Goal: Find specific page/section: Find specific page/section

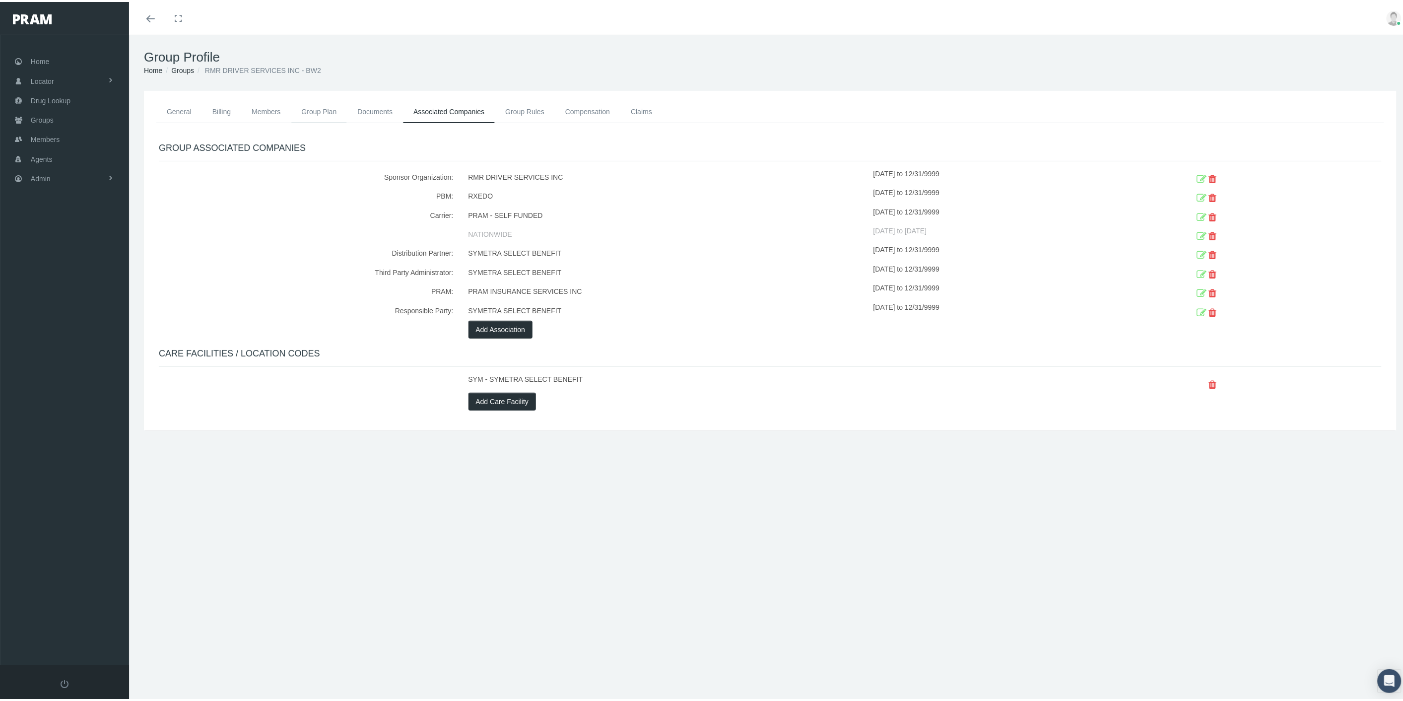
click at [305, 108] on link "Group Plan" at bounding box center [319, 110] width 56 height 22
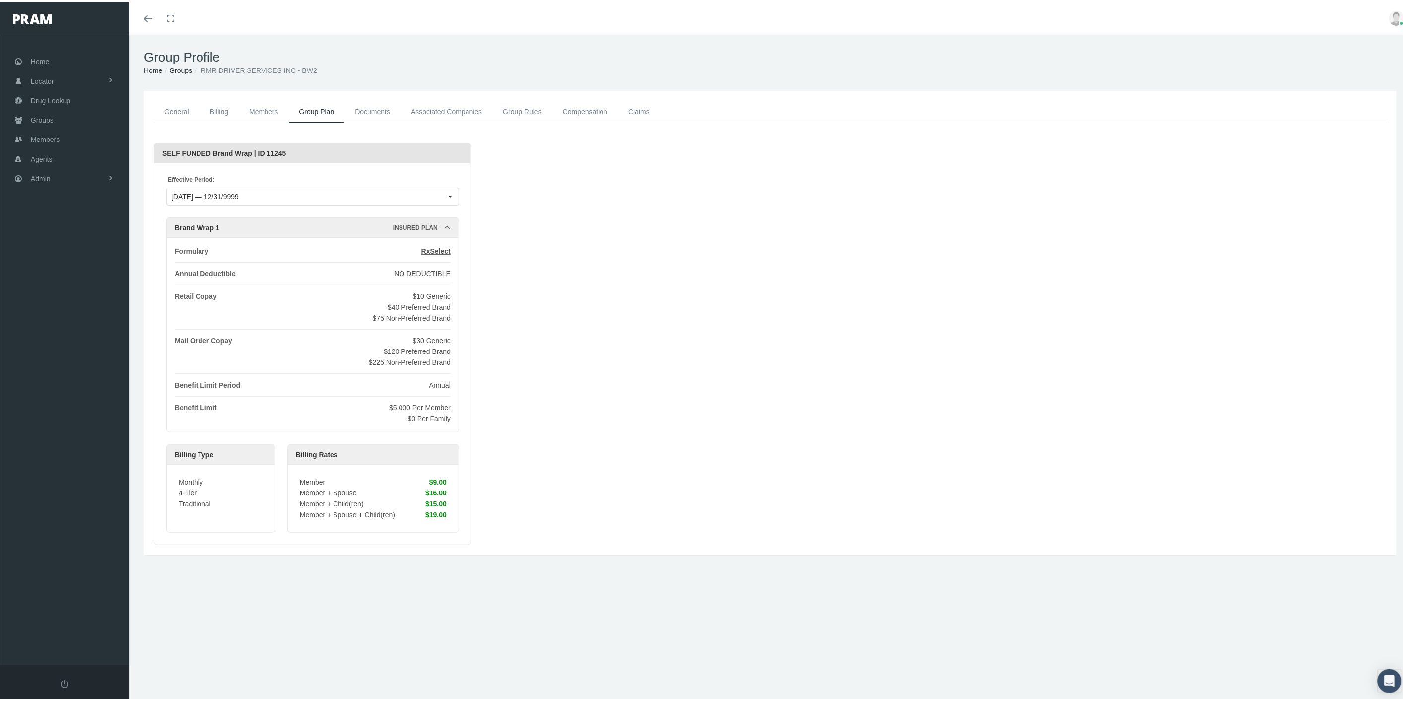
click at [250, 112] on link "Members" at bounding box center [264, 110] width 50 height 22
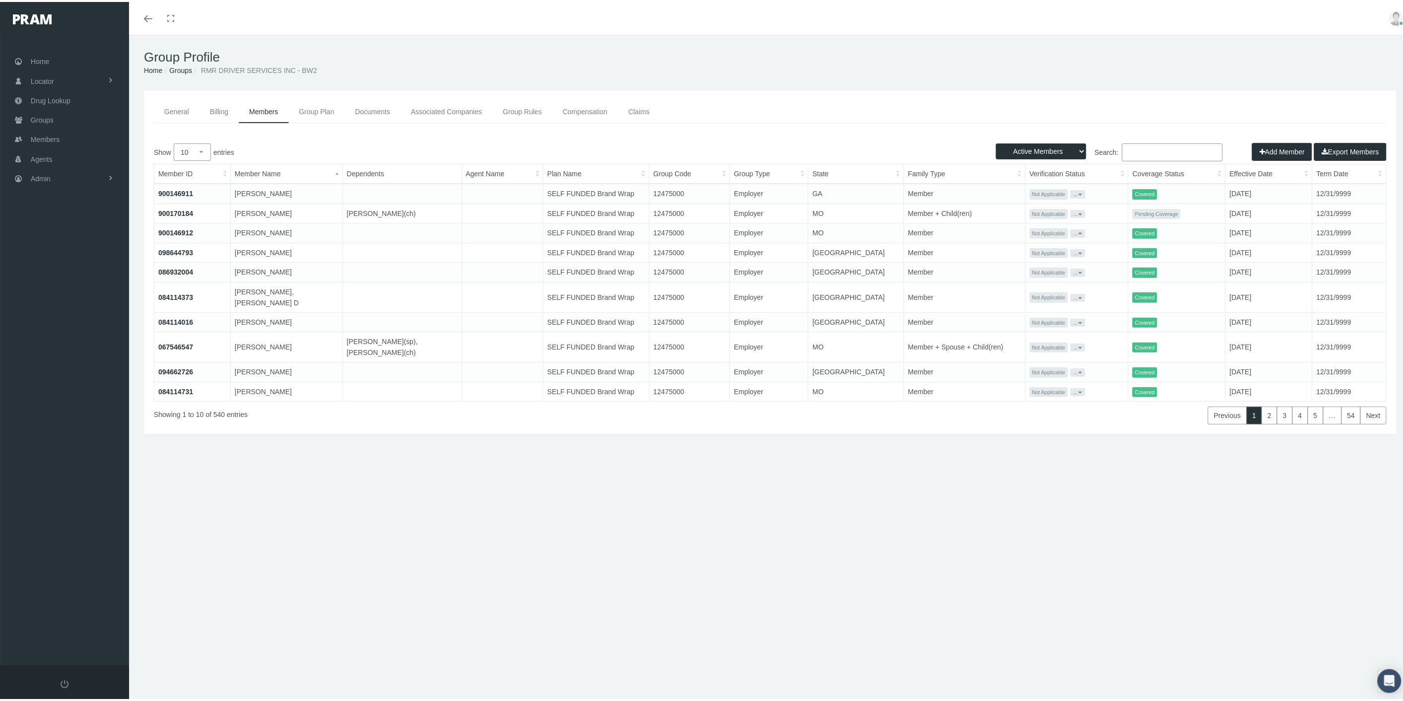
click at [306, 116] on link "Group Plan" at bounding box center [317, 110] width 56 height 22
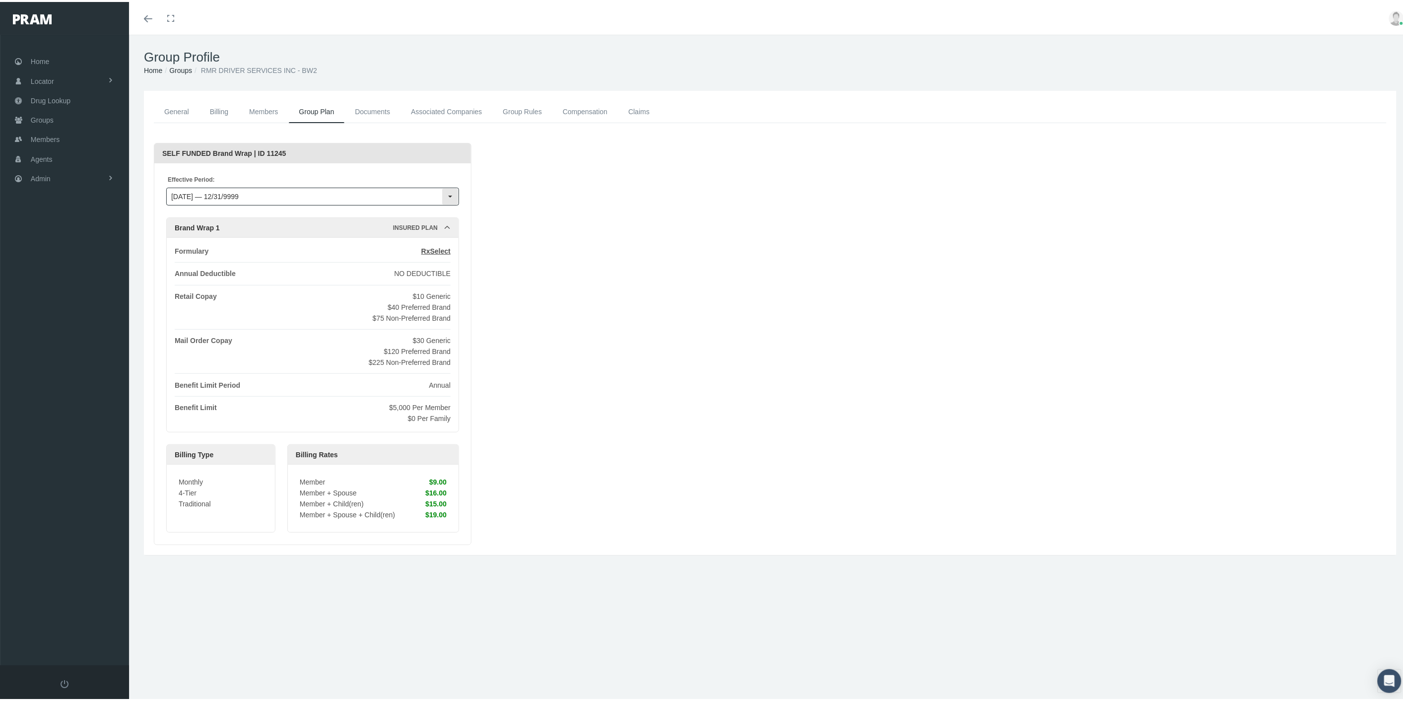
click at [437, 192] on input "10/01/2024 — 12/31/9999" at bounding box center [304, 194] width 275 height 17
click at [395, 230] on span "10/01/2022 — 09/30/2024" at bounding box center [312, 228] width 291 height 16
click at [643, 109] on link "Claims" at bounding box center [639, 110] width 42 height 22
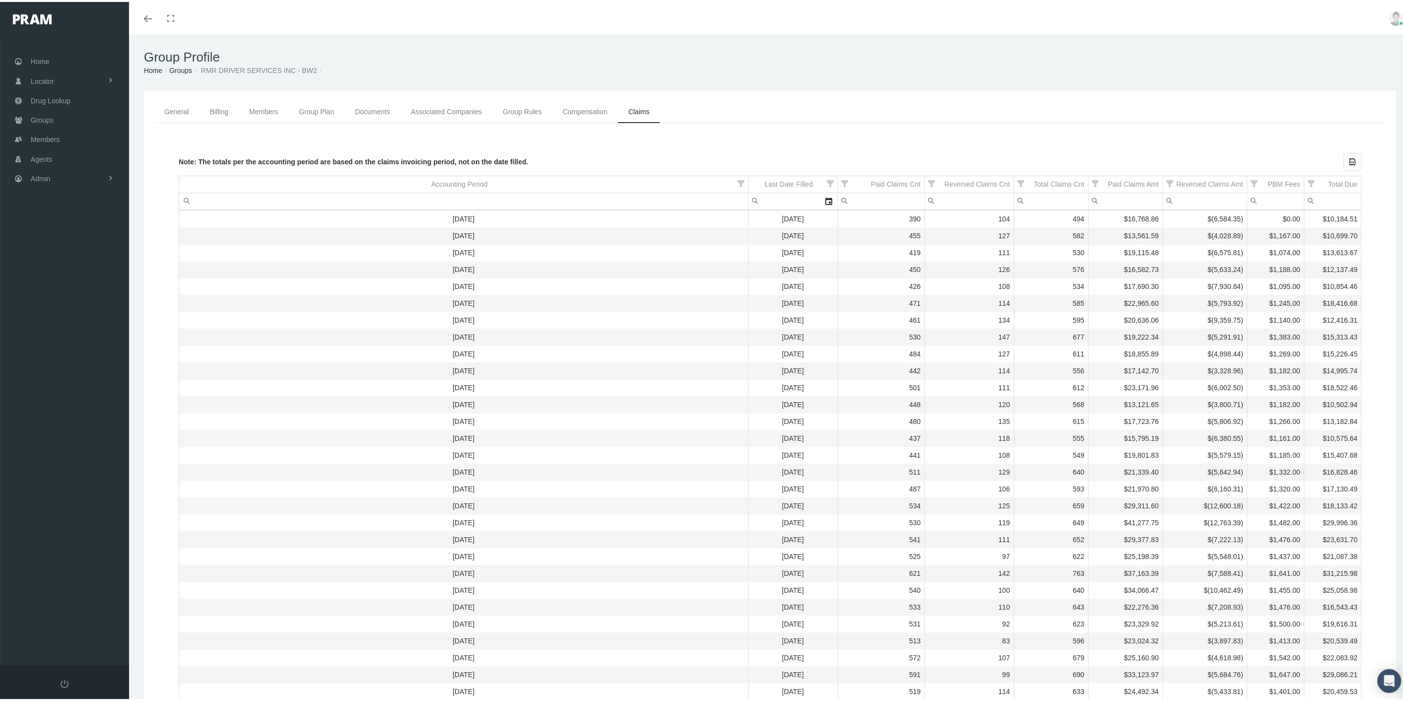
scroll to position [110, 0]
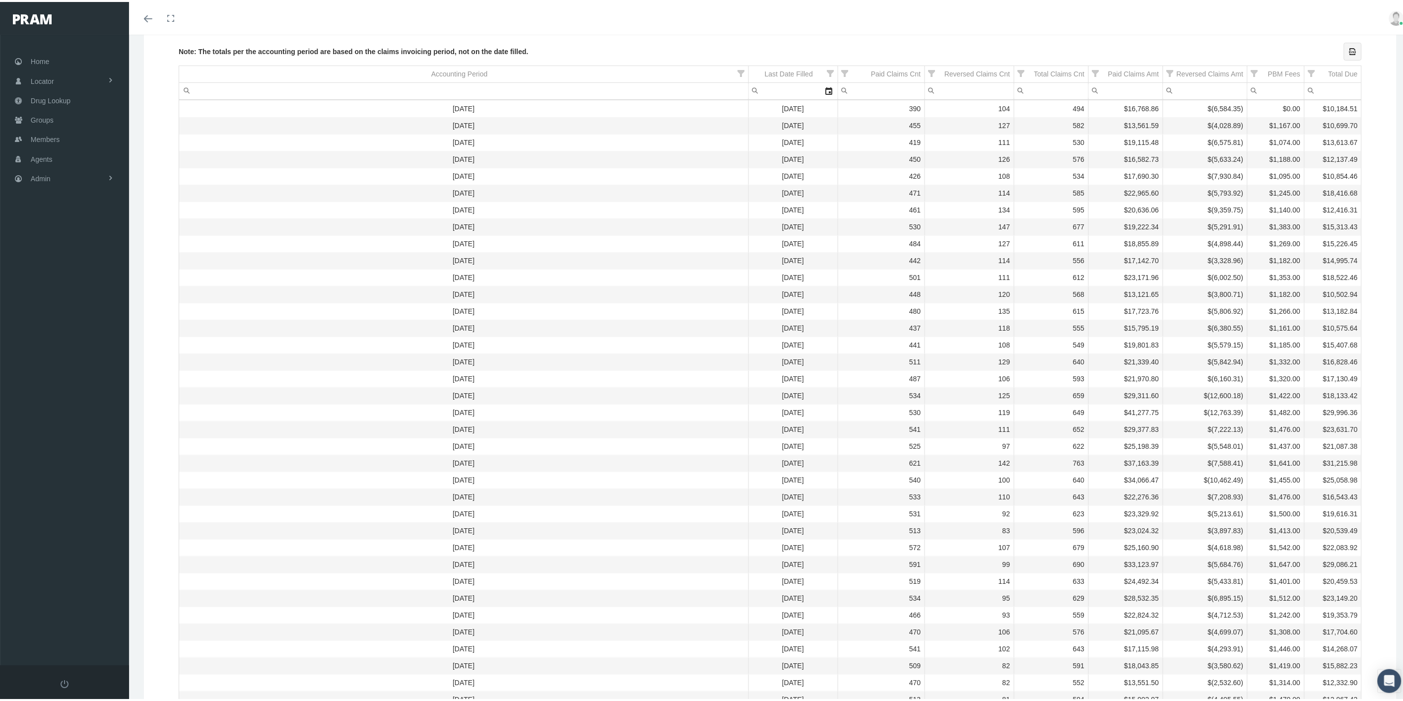
click at [1350, 49] on div "Export all data to Excel" at bounding box center [1353, 49] width 17 height 17
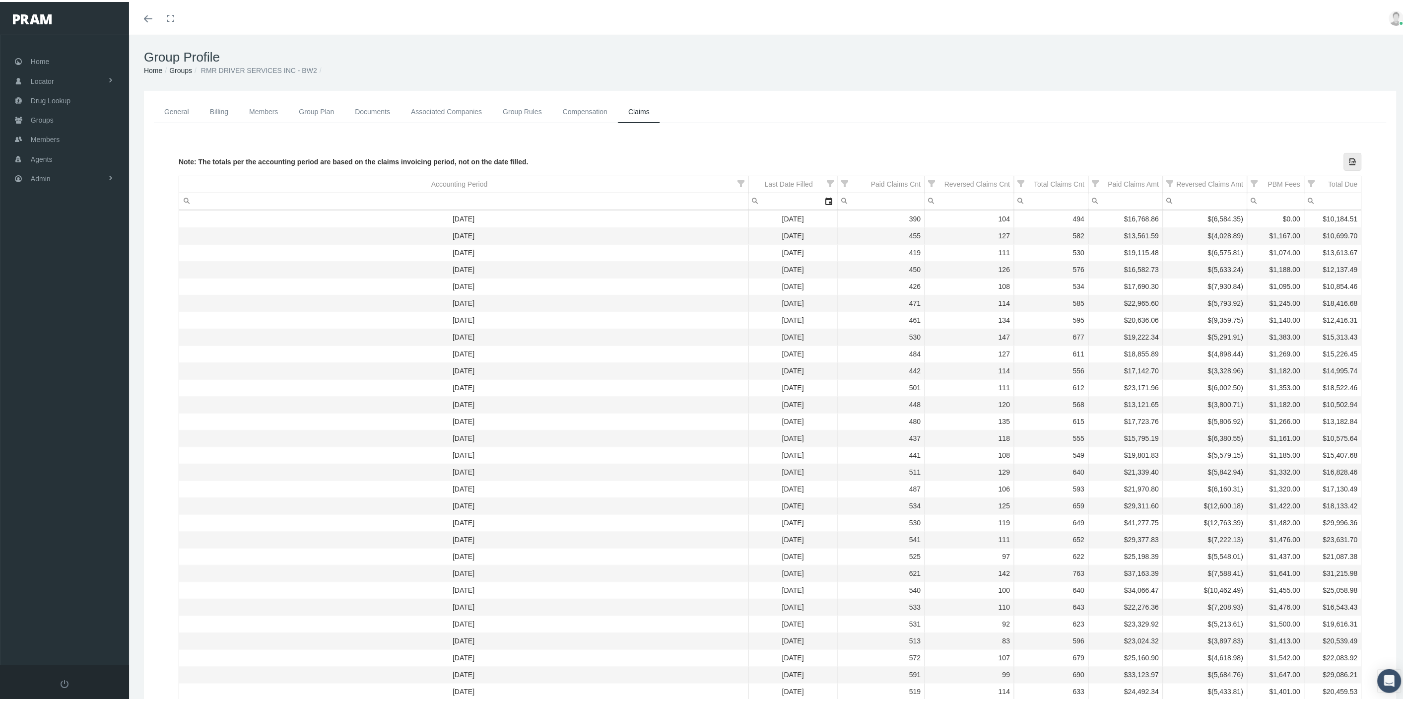
click at [318, 111] on link "Group Plan" at bounding box center [317, 110] width 56 height 22
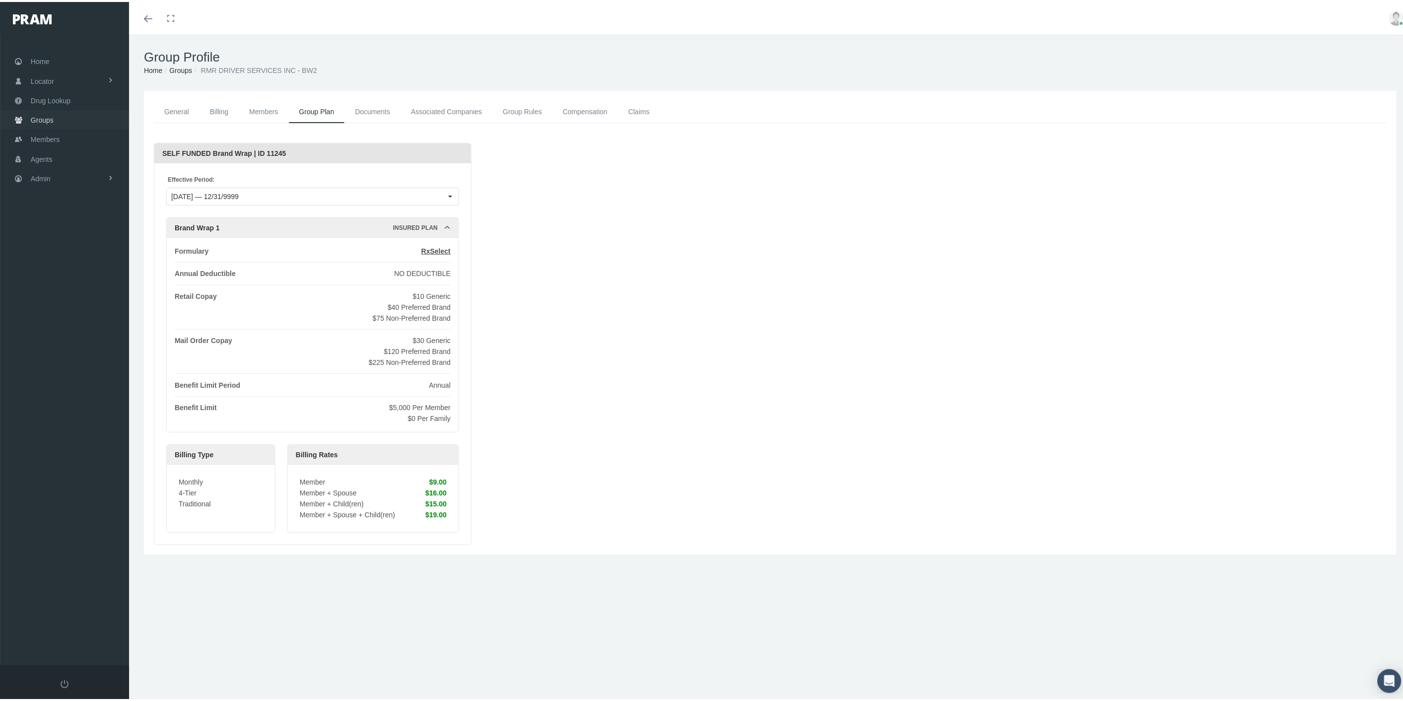
click at [63, 117] on link "Groups" at bounding box center [64, 117] width 129 height 19
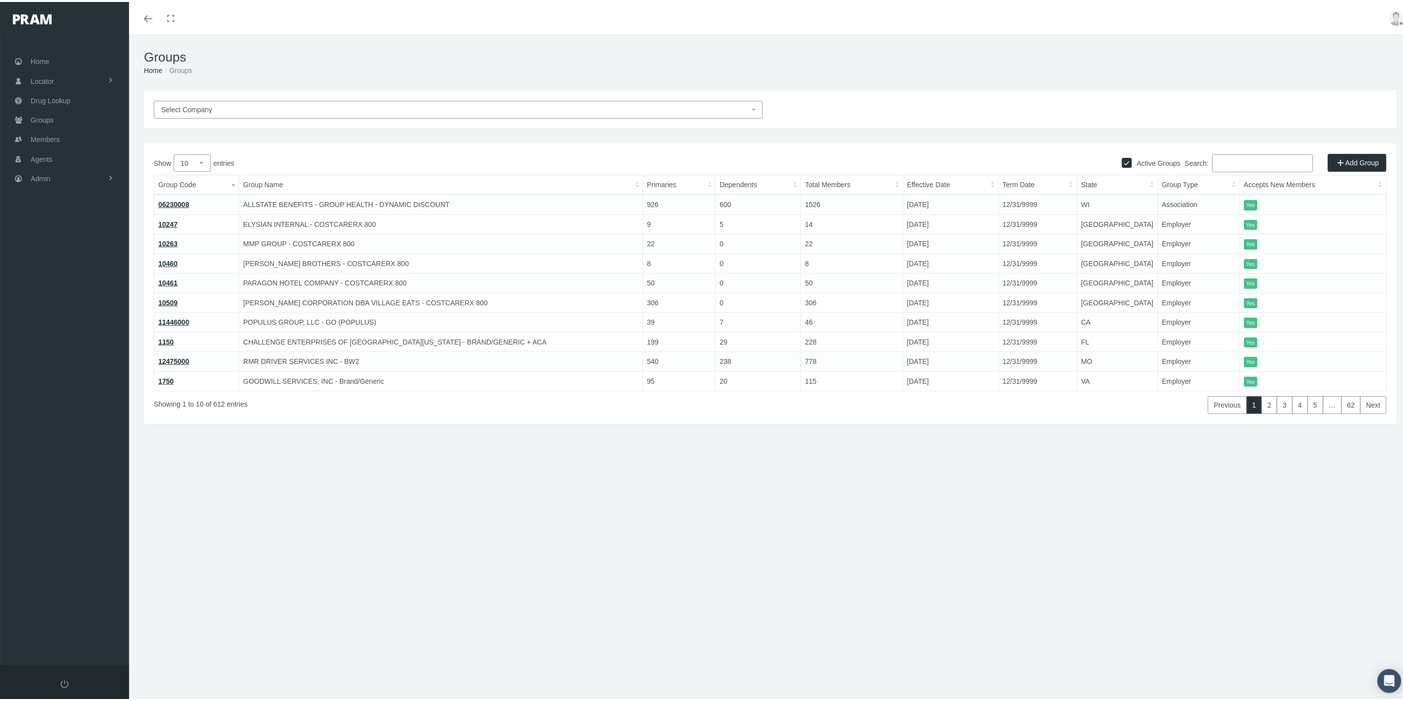
click at [1219, 161] on input "Search:" at bounding box center [1263, 161] width 101 height 18
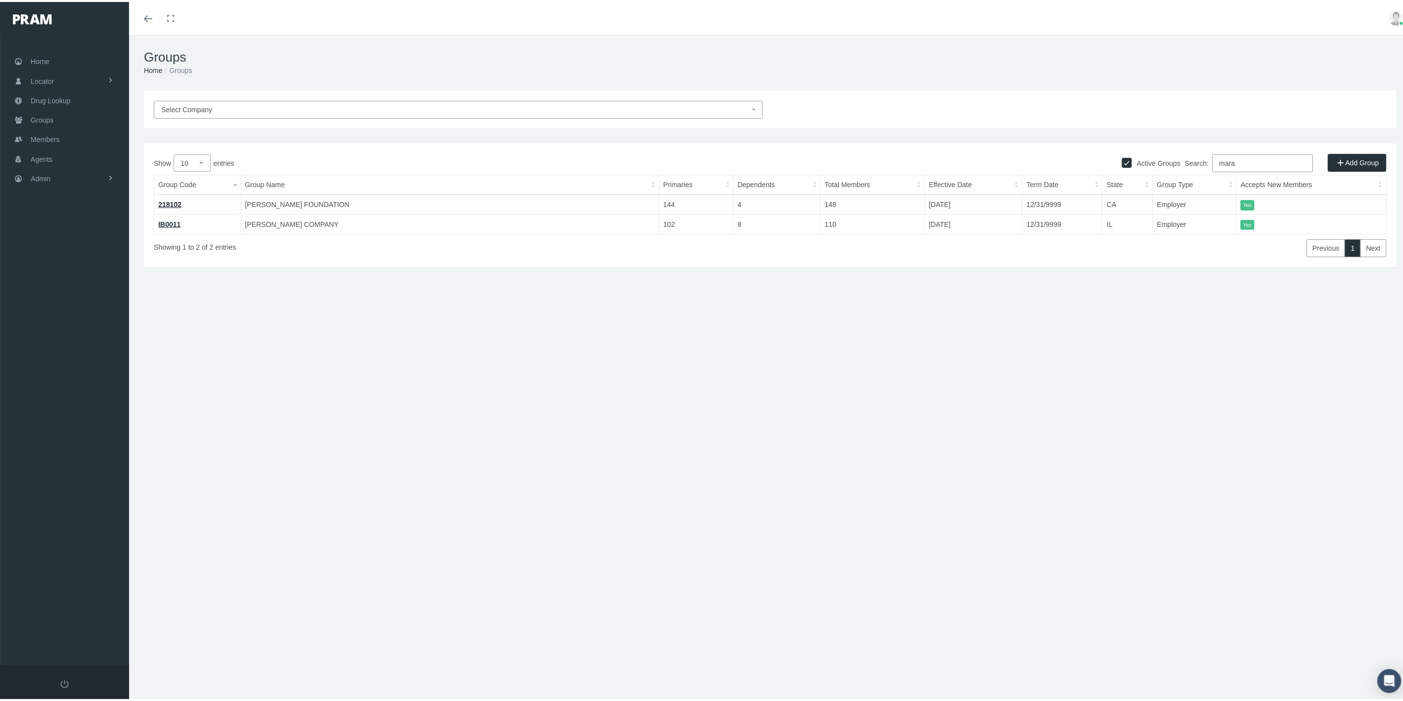
type input "mara"
click at [179, 201] on link "218102" at bounding box center [169, 203] width 23 height 8
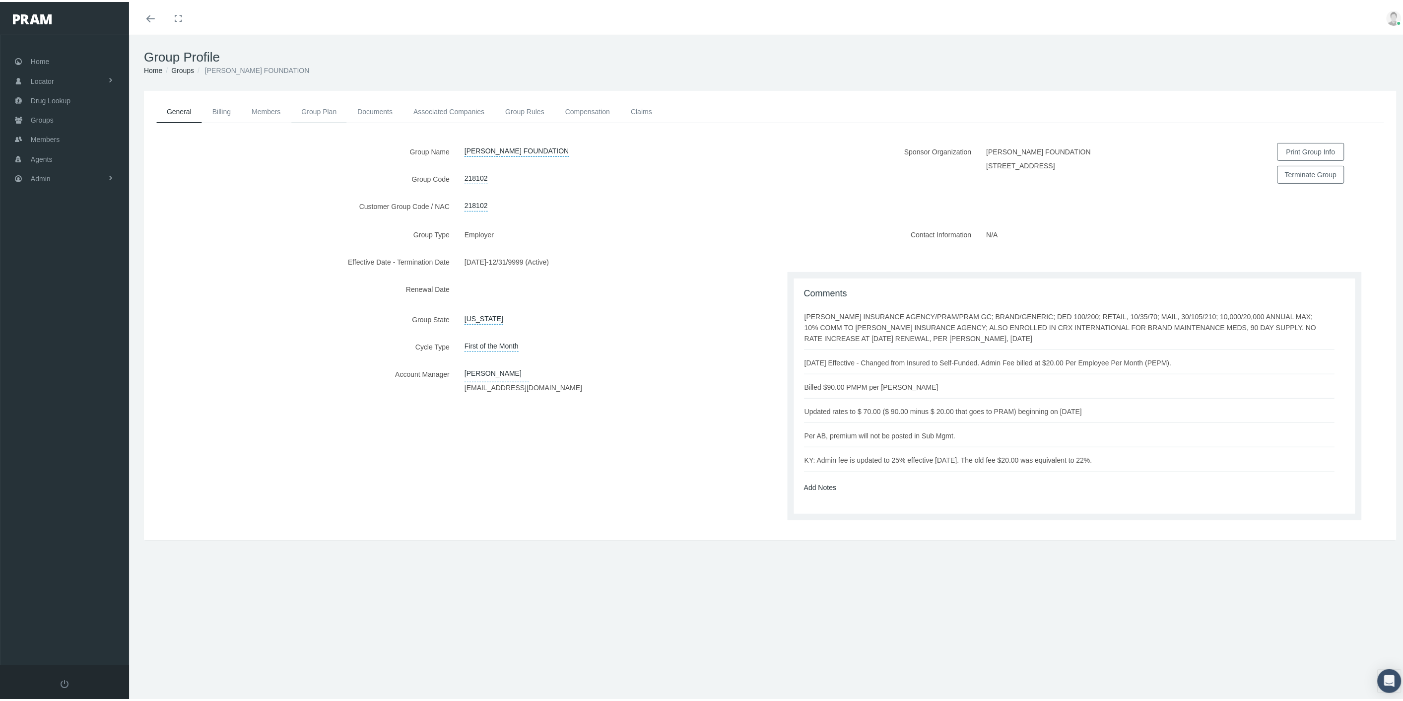
click at [320, 113] on link "Group Plan" at bounding box center [319, 110] width 56 height 22
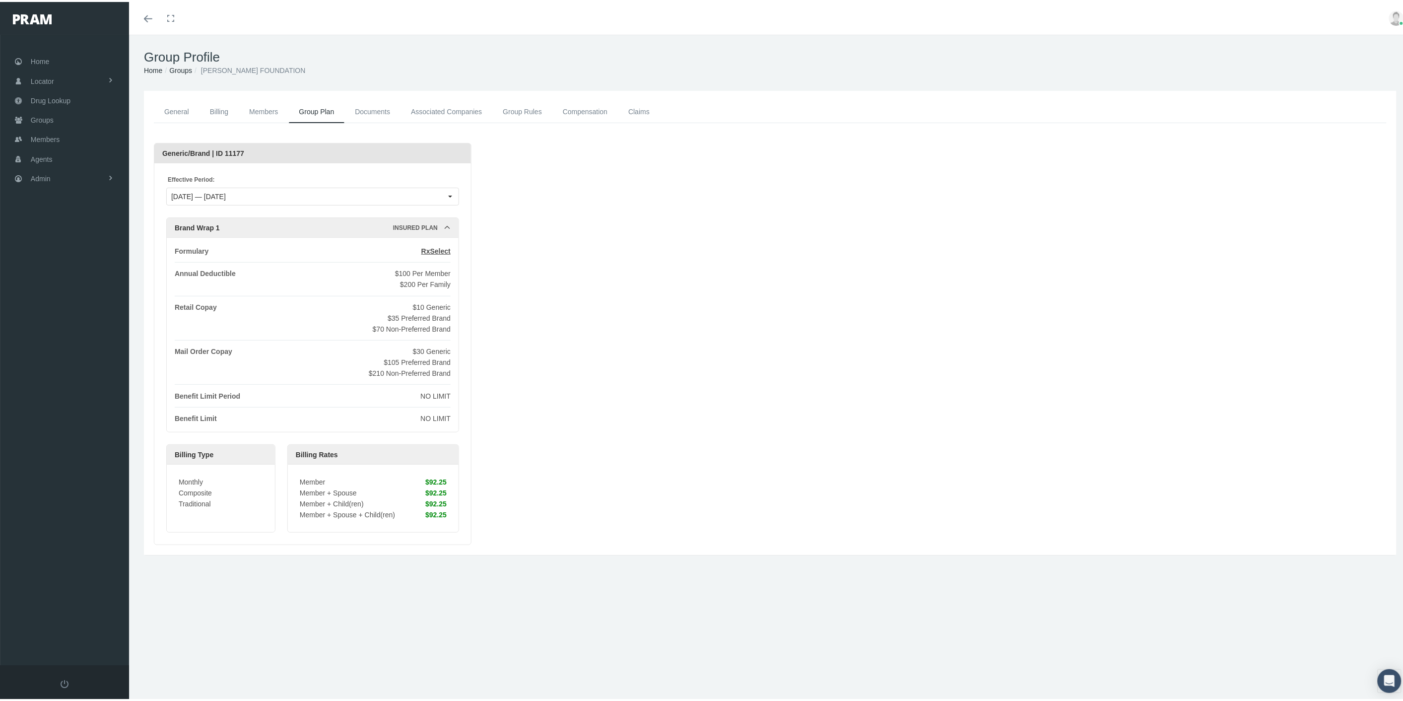
click at [463, 107] on link "Associated Companies" at bounding box center [447, 110] width 92 height 22
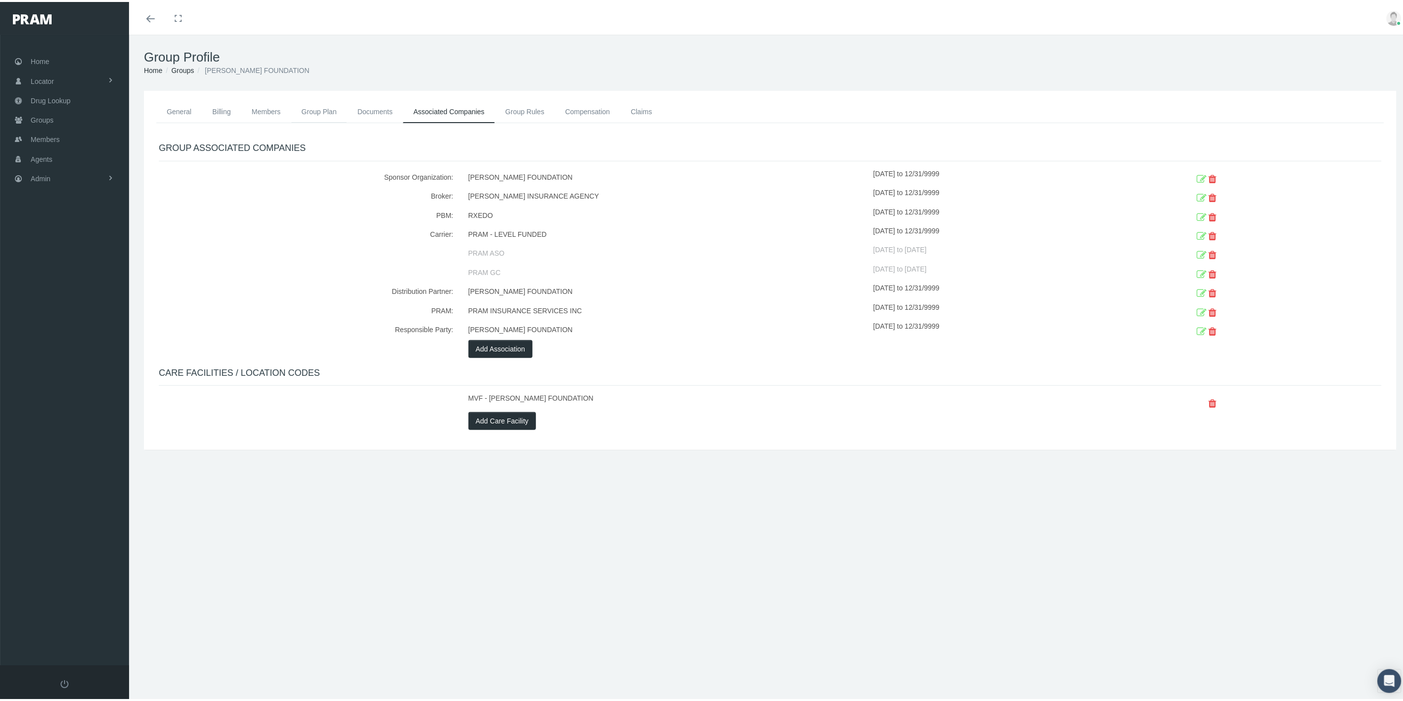
click at [329, 112] on link "Group Plan" at bounding box center [319, 110] width 56 height 22
